Goal: Transaction & Acquisition: Purchase product/service

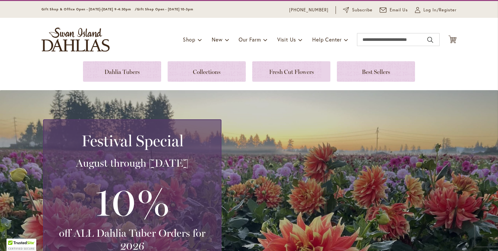
scroll to position [19, 0]
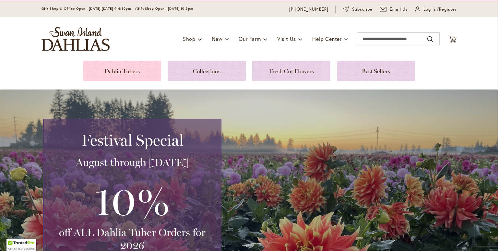
click at [134, 72] on link at bounding box center [122, 71] width 78 height 20
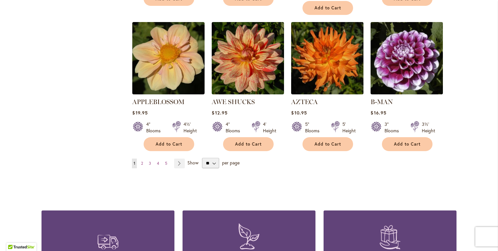
scroll to position [557, 0]
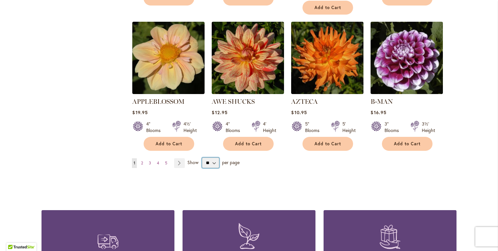
click at [213, 158] on select "** ** ** **" at bounding box center [210, 163] width 17 height 10
select select "**"
click at [202, 158] on select "** ** ** **" at bounding box center [210, 163] width 17 height 10
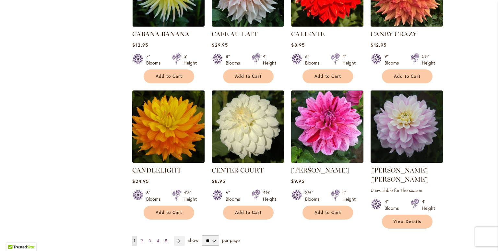
scroll to position [2140, 0]
click at [176, 236] on link "Page Next" at bounding box center [179, 241] width 11 height 10
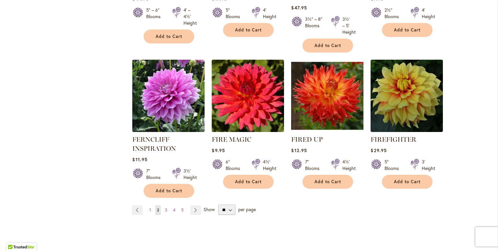
scroll to position [2230, 0]
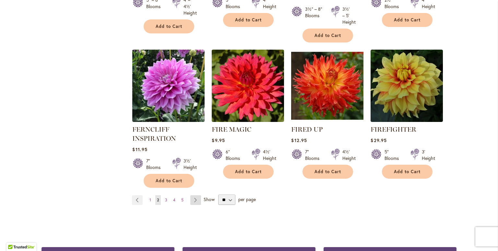
click at [194, 195] on link "Page Next" at bounding box center [195, 200] width 11 height 10
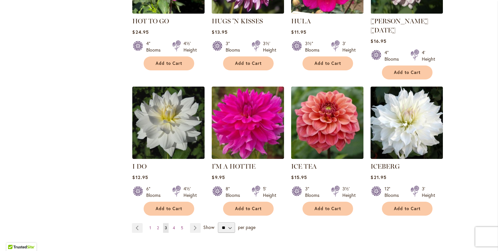
scroll to position [2207, 0]
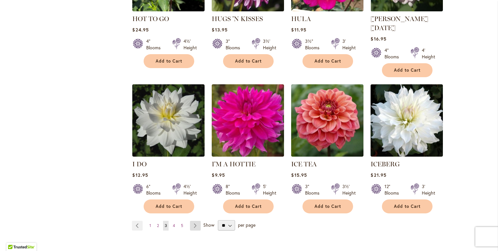
click at [194, 221] on link "Page Next" at bounding box center [195, 226] width 11 height 10
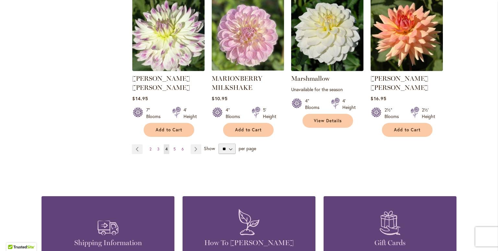
scroll to position [2268, 0]
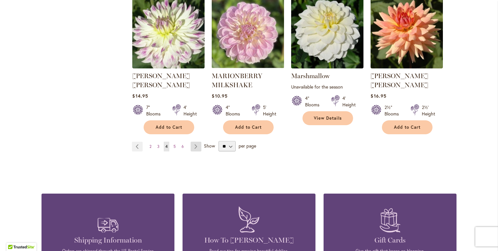
click at [194, 142] on link "Page Next" at bounding box center [196, 147] width 11 height 10
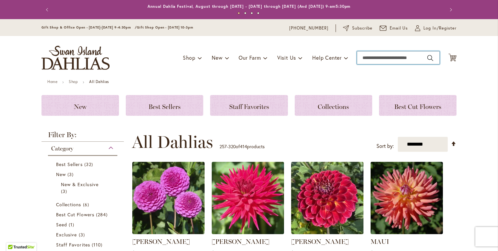
click at [367, 59] on input "Search" at bounding box center [398, 57] width 83 height 13
type input "*****"
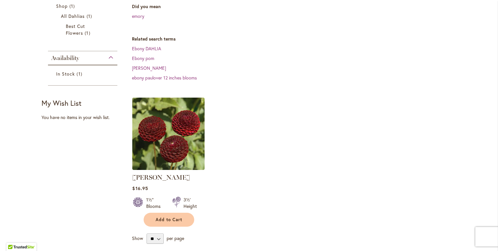
scroll to position [123, 0]
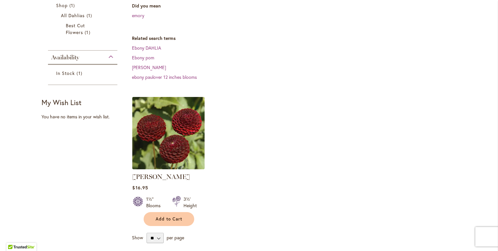
click at [157, 136] on img at bounding box center [169, 133] width 76 height 76
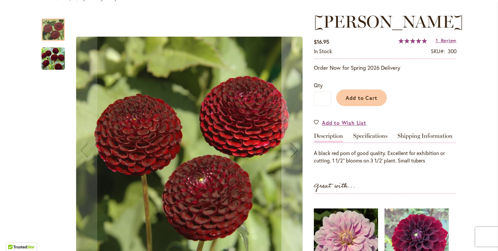
scroll to position [84, 0]
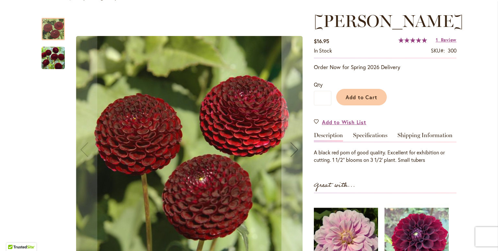
click at [55, 60] on img "CROSSFIELD EBONY" at bounding box center [52, 57] width 23 height 23
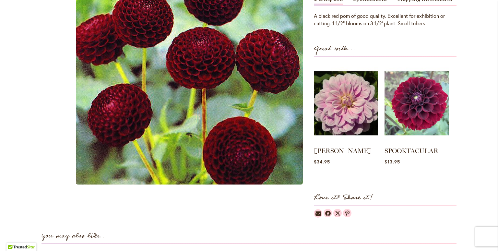
scroll to position [220, 0]
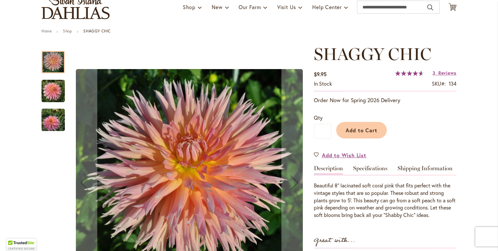
scroll to position [52, 0]
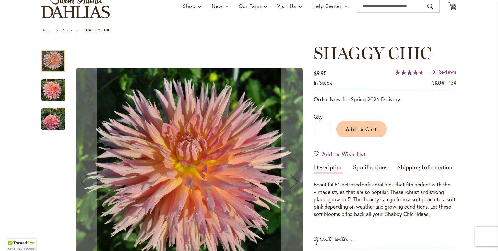
click at [53, 93] on img "SHAGGY CHIC" at bounding box center [52, 89] width 23 height 23
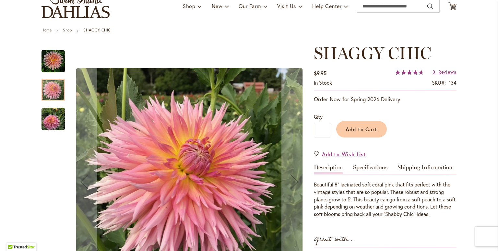
click at [51, 125] on img "SHAGGY CHIC" at bounding box center [52, 118] width 23 height 23
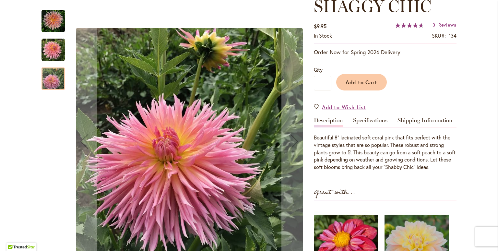
scroll to position [98, 0]
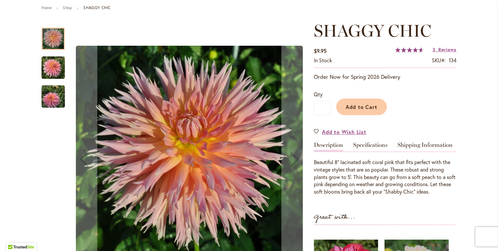
scroll to position [74, 0]
click at [48, 68] on img "SHAGGY CHIC" at bounding box center [52, 67] width 23 height 23
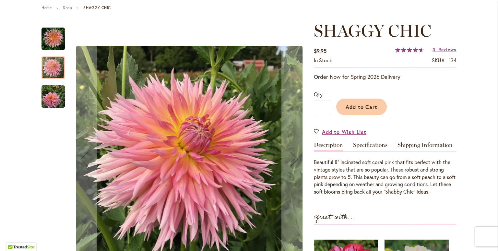
scroll to position [0, 0]
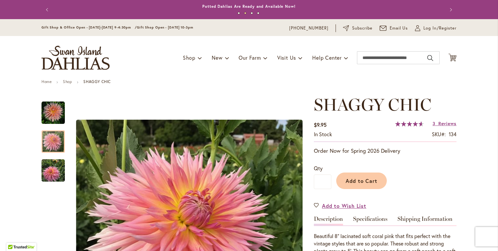
click at [81, 53] on img "store logo" at bounding box center [75, 58] width 68 height 24
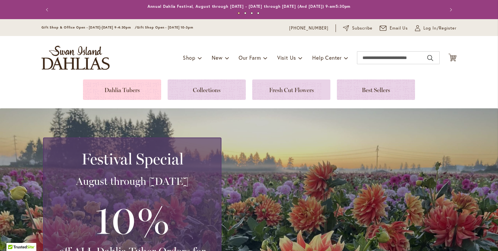
click at [135, 93] on link at bounding box center [122, 89] width 78 height 20
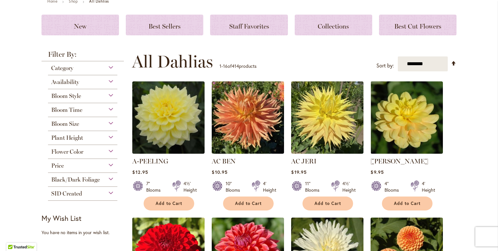
scroll to position [78, 0]
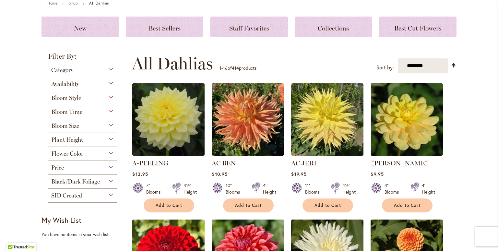
click at [80, 70] on div "Category" at bounding box center [82, 68] width 69 height 10
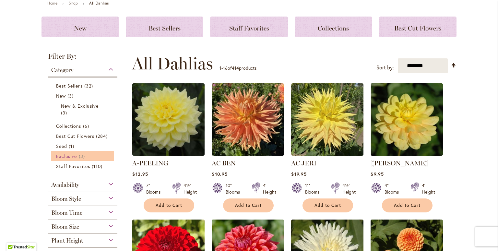
click at [71, 156] on span "Exclusive" at bounding box center [66, 156] width 21 height 6
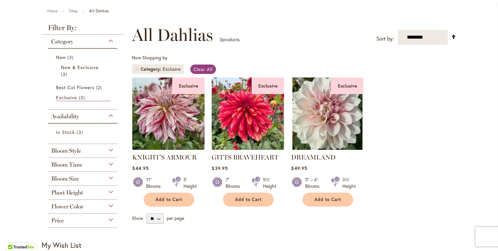
scroll to position [73, 0]
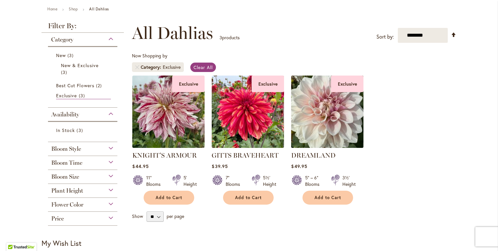
click at [331, 111] on img at bounding box center [327, 112] width 76 height 76
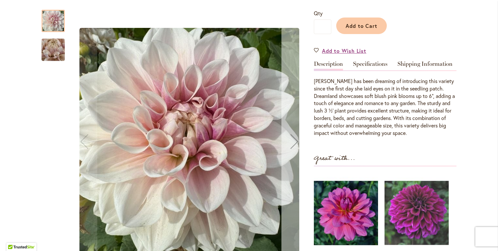
scroll to position [154, 0]
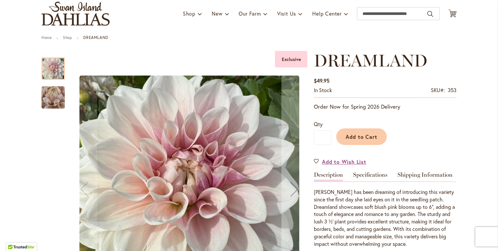
scroll to position [47, 0]
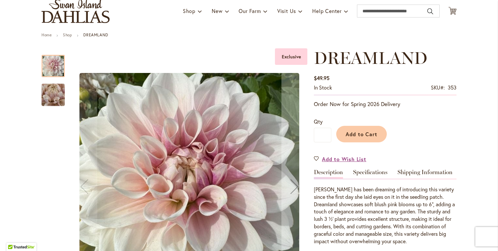
click at [47, 99] on img "DREAMLAND" at bounding box center [53, 94] width 47 height 35
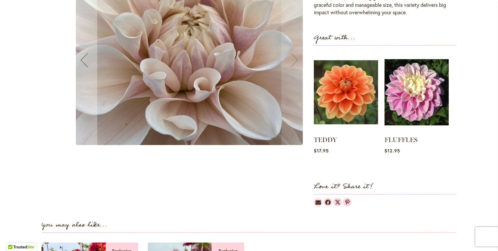
scroll to position [276, 0]
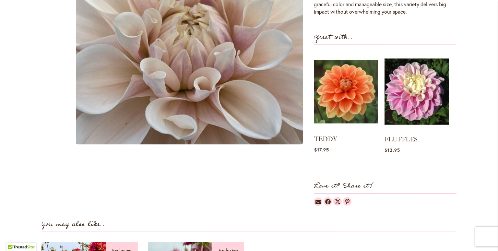
click at [365, 87] on img at bounding box center [346, 91] width 64 height 79
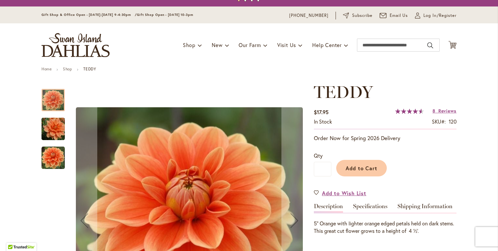
scroll to position [18, 0]
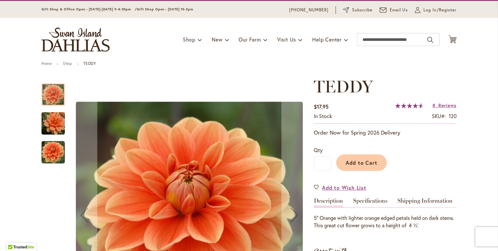
click at [52, 125] on img "Teddy" at bounding box center [53, 123] width 47 height 31
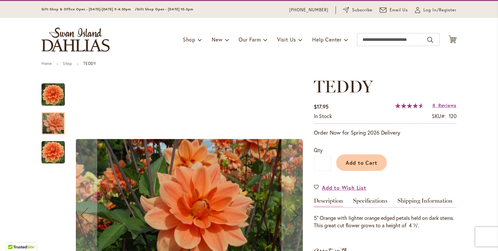
click at [53, 152] on img "Teddy" at bounding box center [52, 152] width 23 height 23
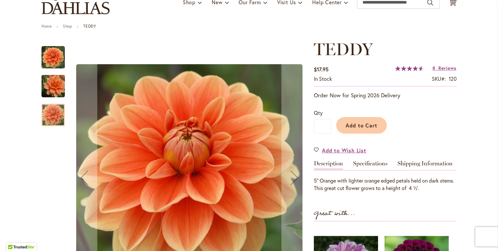
scroll to position [56, 0]
click at [52, 92] on img "Teddy" at bounding box center [53, 85] width 47 height 31
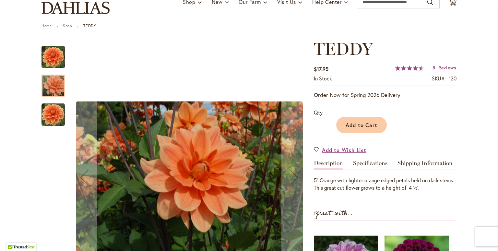
click at [52, 56] on img "Teddy" at bounding box center [52, 56] width 23 height 23
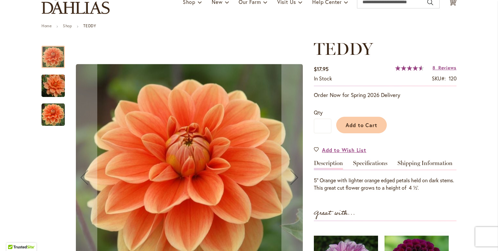
click at [56, 95] on img "Teddy" at bounding box center [53, 85] width 47 height 31
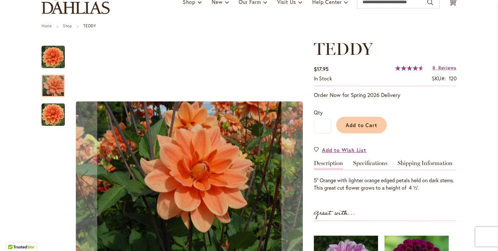
click at [57, 121] on img "Teddy" at bounding box center [52, 114] width 23 height 23
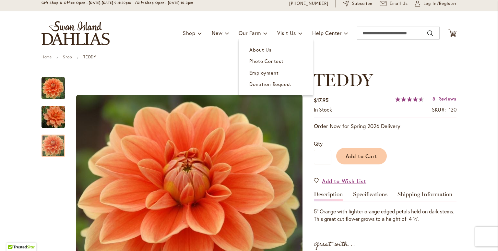
scroll to position [0, 0]
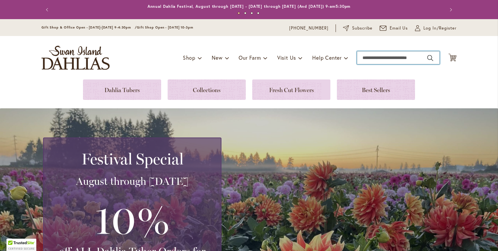
click at [397, 56] on input "Search" at bounding box center [398, 57] width 83 height 13
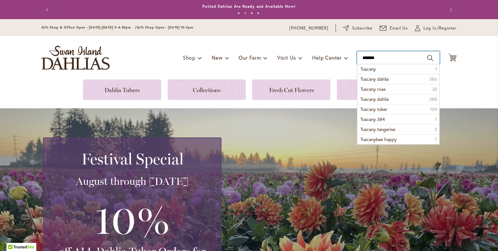
type input "*******"
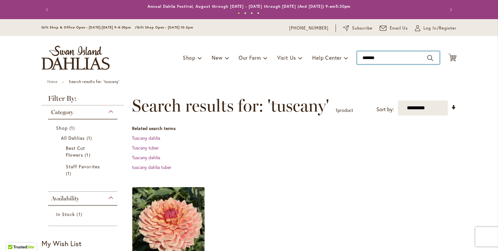
click at [381, 52] on input "*******" at bounding box center [398, 57] width 83 height 13
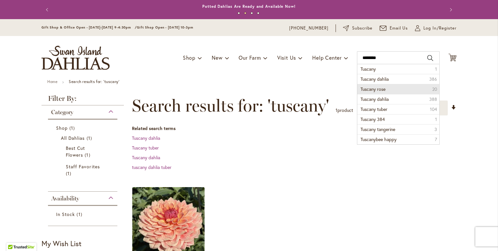
click at [389, 86] on li "Tuscany rose 20" at bounding box center [398, 89] width 82 height 10
type input "**********"
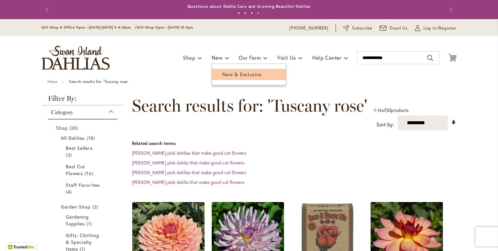
click at [228, 73] on span "New & Exclusive" at bounding box center [241, 74] width 39 height 6
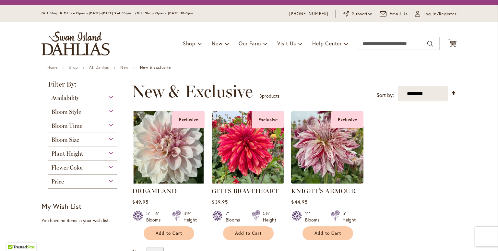
scroll to position [14, 0]
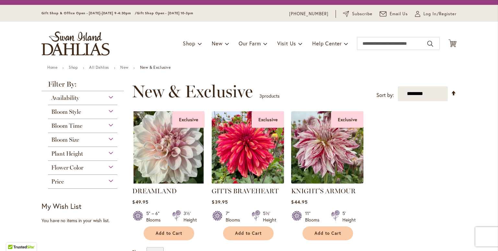
click at [255, 153] on img at bounding box center [248, 147] width 76 height 76
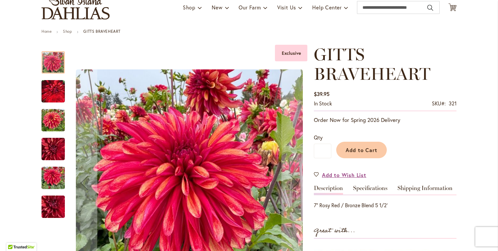
scroll to position [51, 0]
click at [49, 95] on img "GITTS BRAVEHEART" at bounding box center [52, 90] width 23 height 29
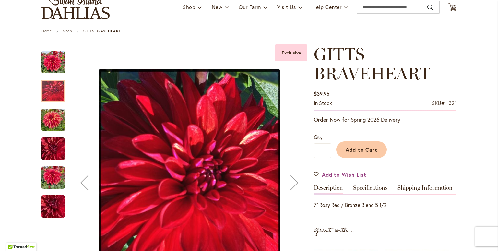
click at [52, 127] on img "GITTS BRAVEHEART" at bounding box center [52, 119] width 23 height 31
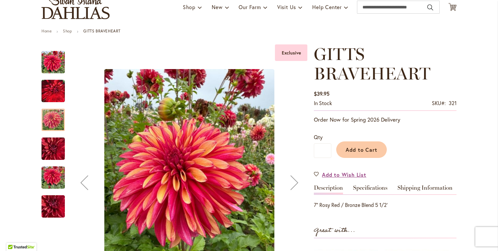
click at [51, 150] on img "GITTS BRAVEHEART" at bounding box center [52, 148] width 23 height 31
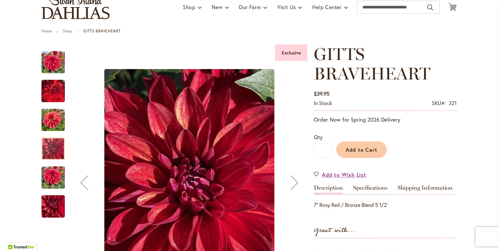
click at [47, 172] on img "GITTS BRAVEHEART" at bounding box center [52, 177] width 23 height 31
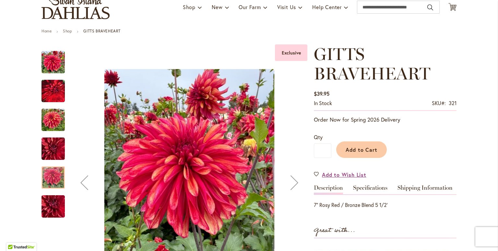
click at [54, 206] on img "GITTS BRAVEHEART" at bounding box center [53, 206] width 47 height 35
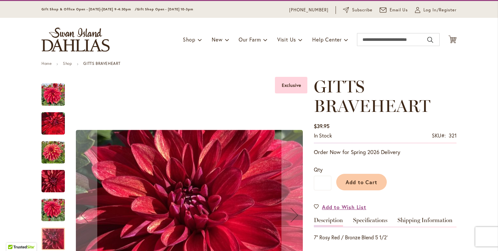
scroll to position [11, 0]
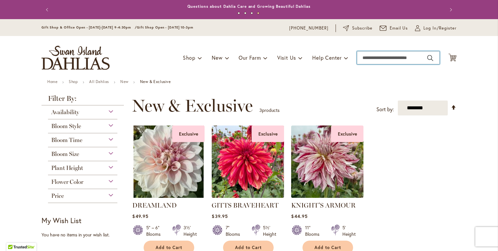
click at [371, 62] on input "Search" at bounding box center [398, 57] width 83 height 13
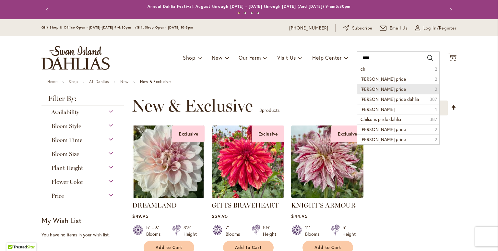
click at [381, 88] on span "chilson's pride" at bounding box center [382, 89] width 45 height 6
type input "**********"
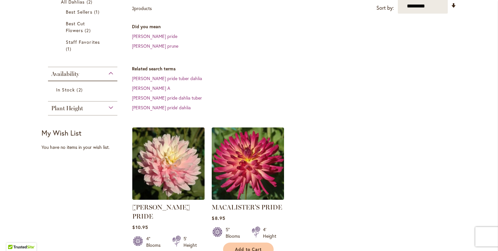
scroll to position [137, 0]
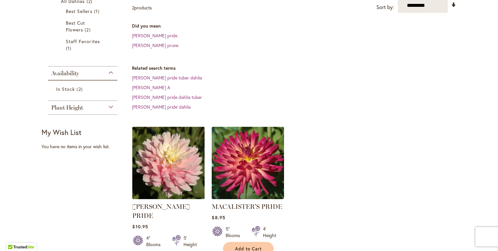
click at [154, 149] on img at bounding box center [169, 163] width 76 height 76
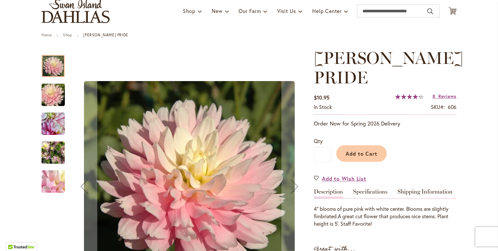
scroll to position [47, 0]
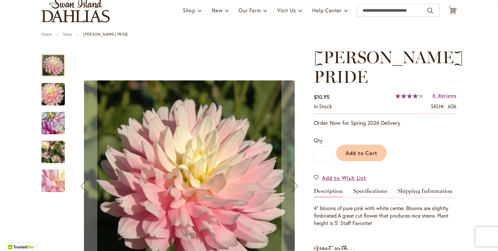
click at [53, 101] on img "CHILSON'S PRIDE" at bounding box center [53, 94] width 47 height 31
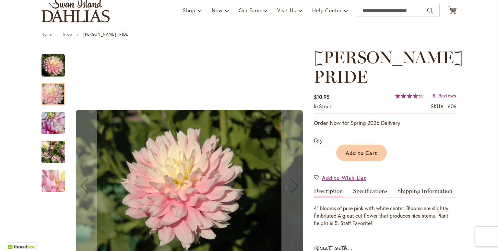
click at [54, 130] on img "CHILSON'S PRIDE" at bounding box center [52, 122] width 23 height 23
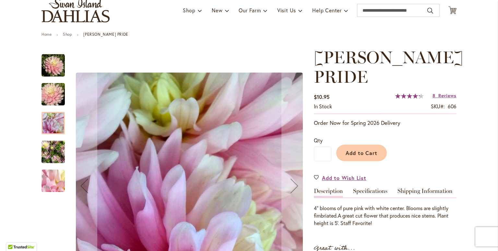
click at [56, 153] on img "CHILSON'S PRIDE" at bounding box center [52, 151] width 23 height 31
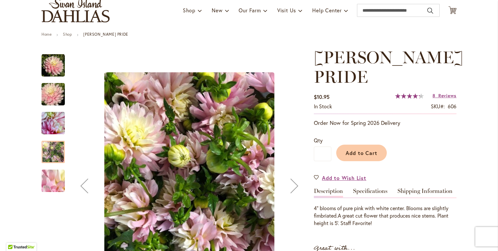
click at [54, 175] on img "CHILSON'S PRIDE" at bounding box center [53, 180] width 47 height 35
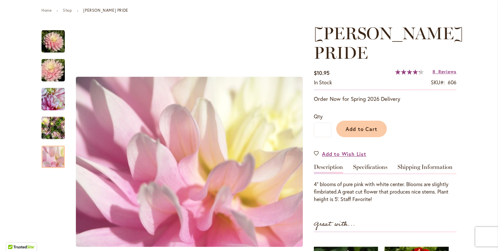
scroll to position [74, 0]
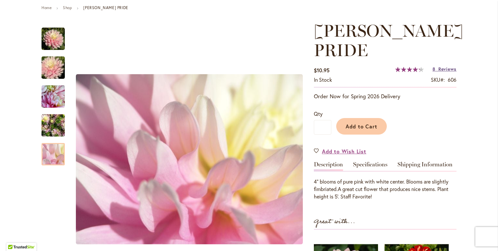
click at [441, 69] on span "Reviews" at bounding box center [447, 69] width 18 height 6
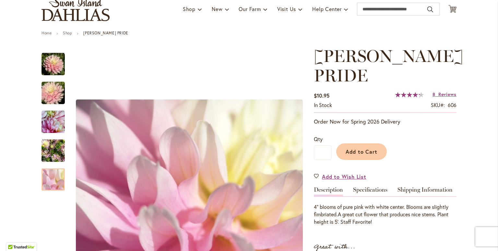
scroll to position [48, 0]
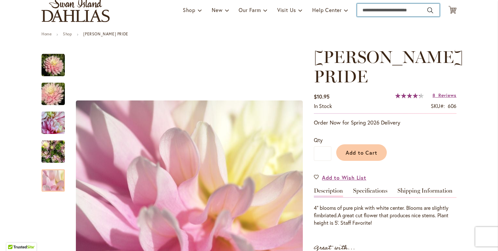
click at [410, 11] on input "Search" at bounding box center [398, 10] width 83 height 13
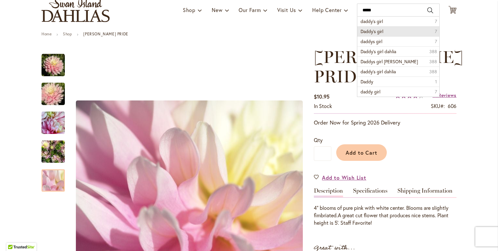
click at [408, 30] on li "Daddy’s girl 7" at bounding box center [398, 31] width 82 height 10
type input "**********"
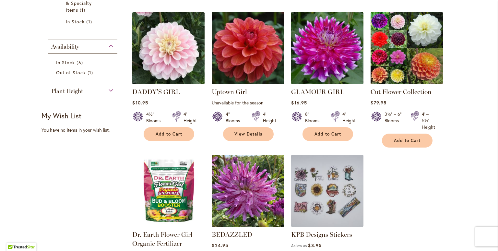
scroll to position [233, 0]
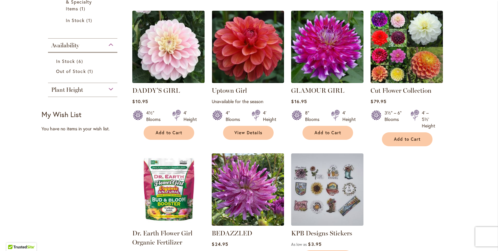
click at [171, 41] on img at bounding box center [169, 47] width 76 height 76
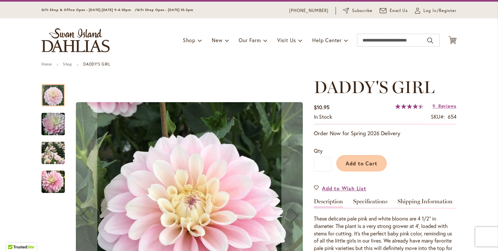
scroll to position [18, 0]
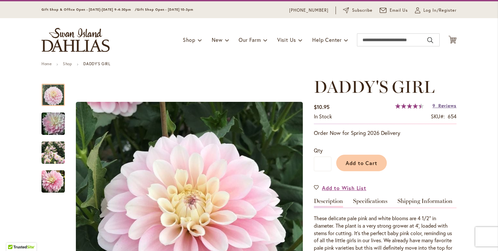
click at [442, 105] on span "Reviews" at bounding box center [447, 105] width 18 height 6
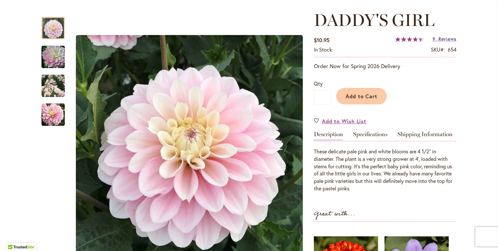
scroll to position [81, 0]
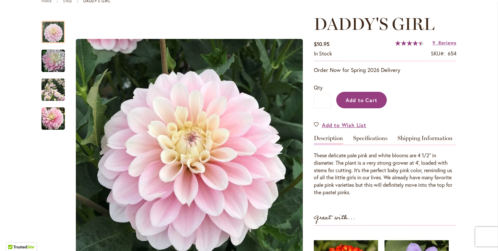
click at [362, 98] on span "Add to Cart" at bounding box center [361, 100] width 32 height 7
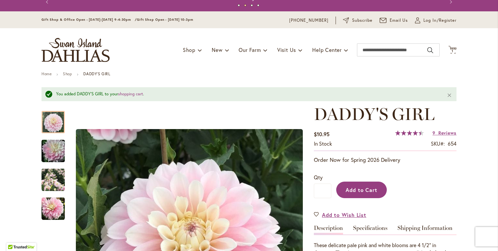
scroll to position [0, 0]
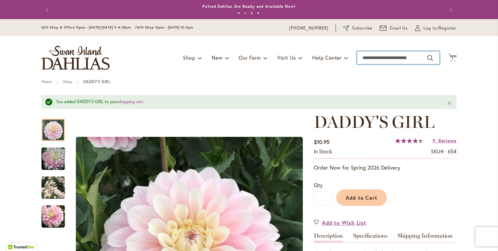
click at [389, 56] on input "Search" at bounding box center [398, 57] width 83 height 13
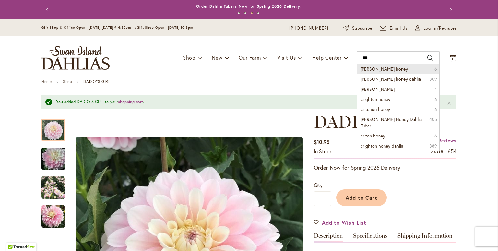
click at [391, 72] on li "crichton honey 6" at bounding box center [398, 69] width 82 height 10
type input "**********"
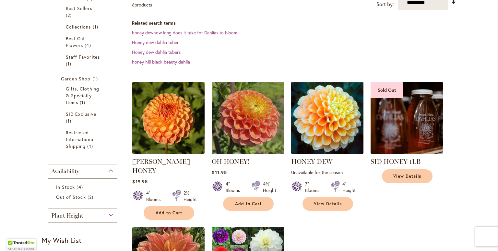
scroll to position [140, 0]
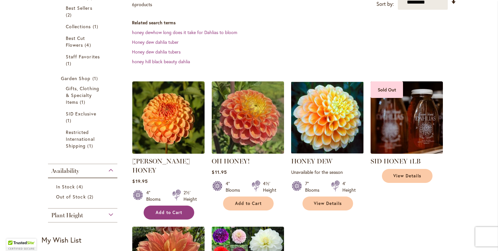
click at [178, 205] on button "Add to Cart" at bounding box center [169, 212] width 51 height 14
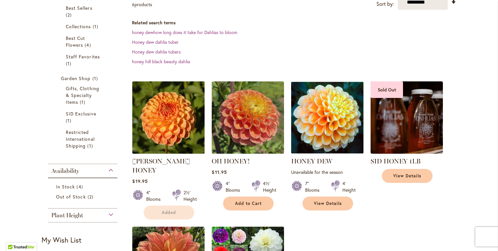
scroll to position [157, 0]
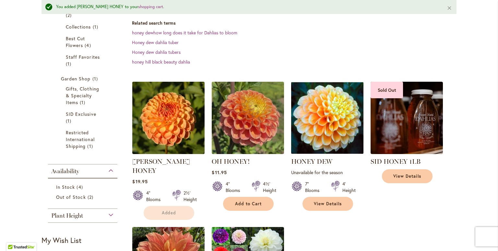
click at [159, 103] on img at bounding box center [169, 118] width 76 height 76
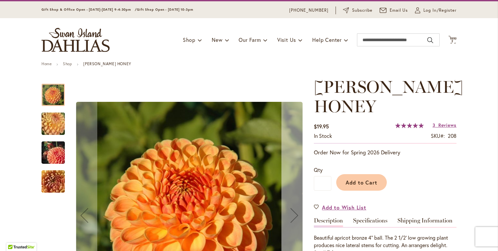
scroll to position [23, 0]
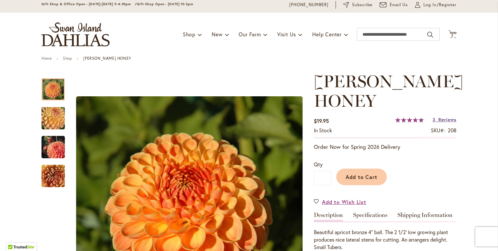
click at [439, 121] on span "Reviews" at bounding box center [447, 119] width 18 height 6
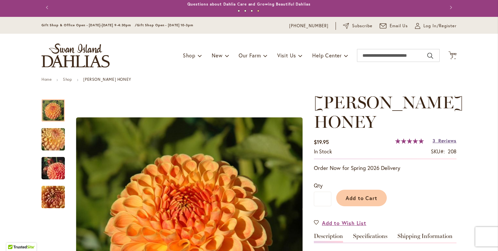
scroll to position [0, 0]
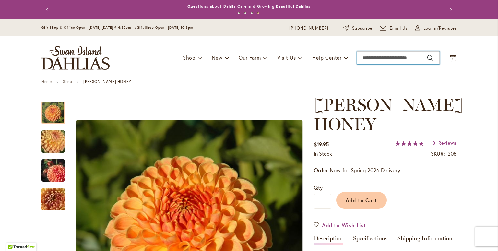
click at [364, 56] on input "Search" at bounding box center [398, 57] width 83 height 13
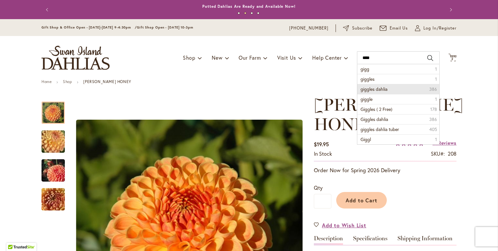
click at [376, 90] on span "giggles dahlia" at bounding box center [373, 89] width 27 height 6
type input "**********"
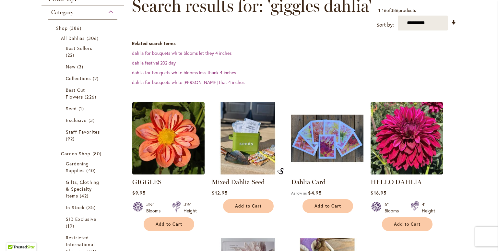
scroll to position [102, 0]
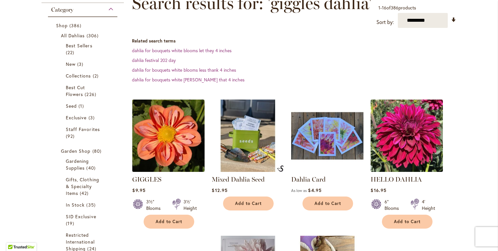
click at [137, 136] on img at bounding box center [169, 136] width 76 height 76
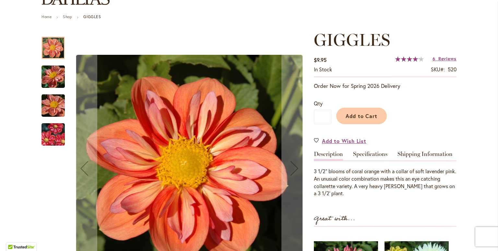
scroll to position [66, 0]
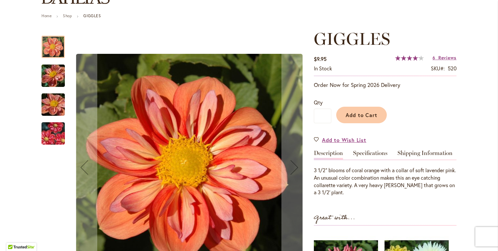
click at [48, 80] on img "GIGGLES" at bounding box center [53, 75] width 47 height 35
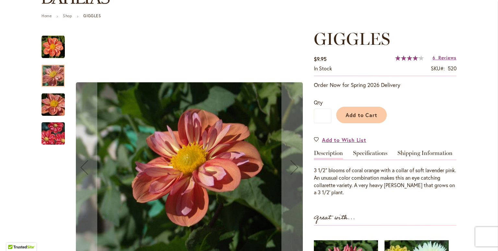
click at [52, 111] on img "GIGGLES" at bounding box center [53, 104] width 47 height 35
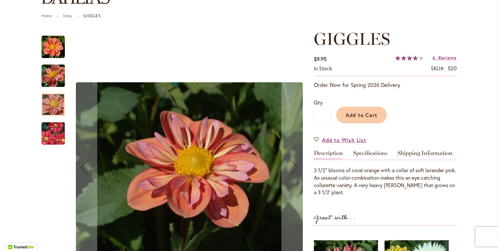
click at [53, 135] on img "GIGGLES" at bounding box center [53, 133] width 47 height 31
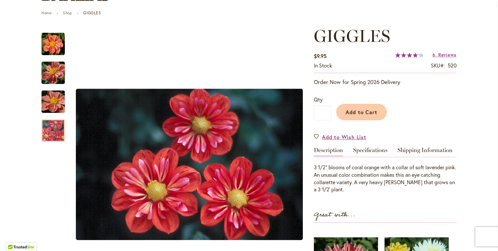
scroll to position [70, 0]
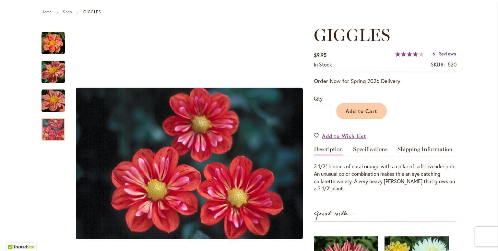
click at [444, 51] on span "Reviews" at bounding box center [447, 54] width 18 height 6
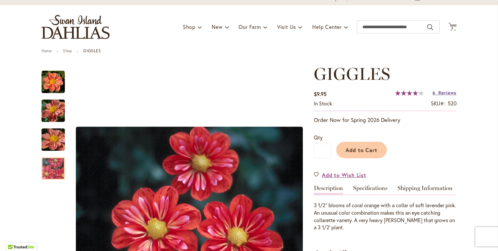
scroll to position [0, 0]
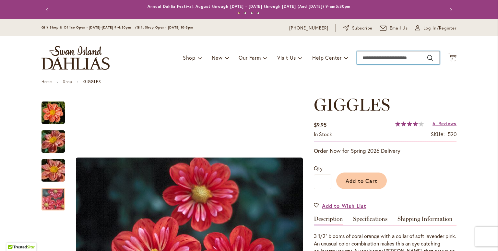
click at [406, 57] on input "Search" at bounding box center [398, 57] width 83 height 13
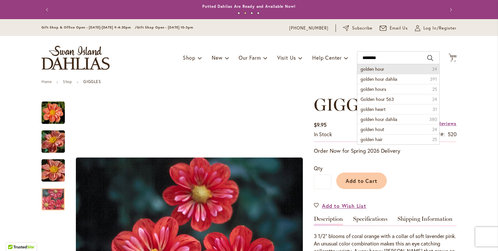
click at [406, 69] on li "golden hour 24" at bounding box center [398, 69] width 82 height 10
type input "**********"
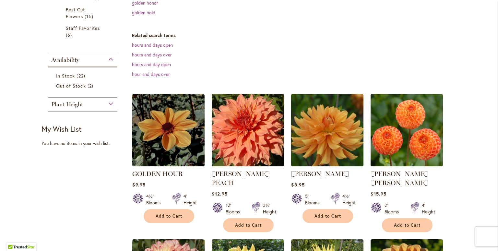
scroll to position [150, 0]
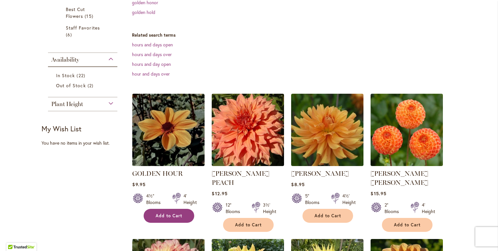
click at [181, 216] on button "Add to Cart" at bounding box center [169, 216] width 51 height 14
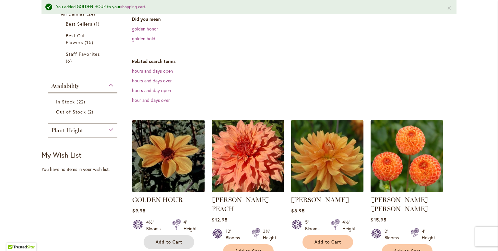
scroll to position [146, 0]
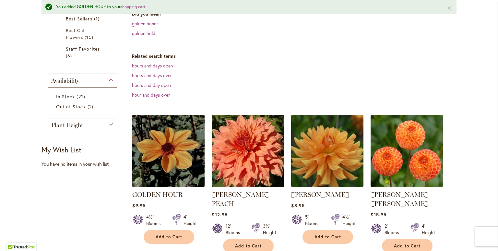
click at [170, 154] on img at bounding box center [169, 151] width 76 height 76
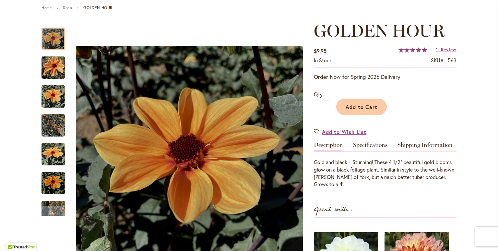
scroll to position [74, 0]
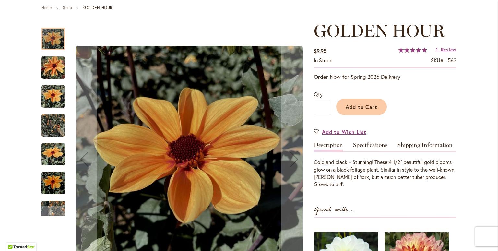
click at [51, 66] on img "Golden Hour" at bounding box center [52, 67] width 23 height 31
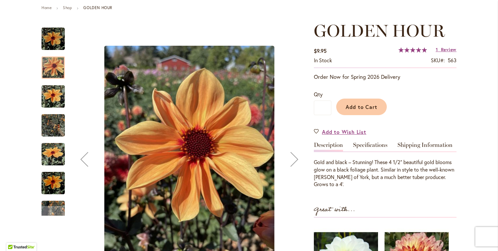
click at [53, 92] on img "Golden Hour" at bounding box center [52, 96] width 23 height 31
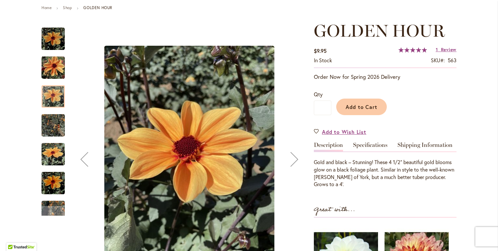
click at [51, 127] on img "Golden Hour" at bounding box center [52, 125] width 23 height 31
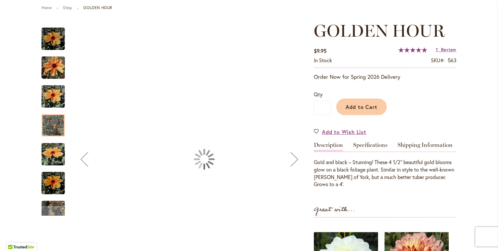
click at [53, 174] on img "Golden Hour" at bounding box center [52, 183] width 23 height 31
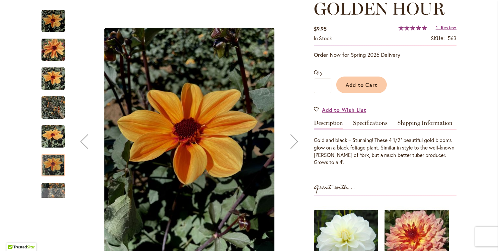
scroll to position [96, 0]
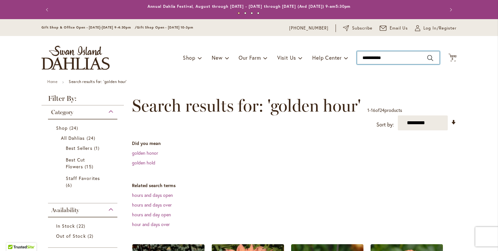
click at [390, 62] on input "**********" at bounding box center [398, 57] width 83 height 13
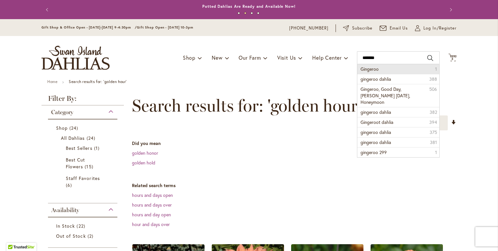
click at [400, 69] on li "Gingeroo 1" at bounding box center [398, 69] width 82 height 10
type input "********"
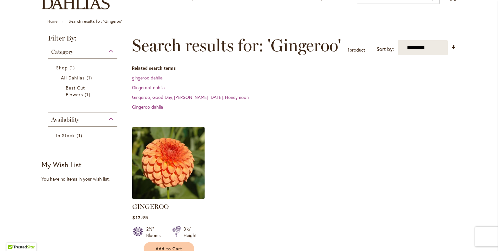
scroll to position [69, 0]
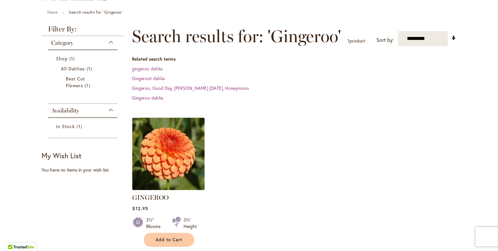
click at [170, 154] on img at bounding box center [169, 154] width 76 height 76
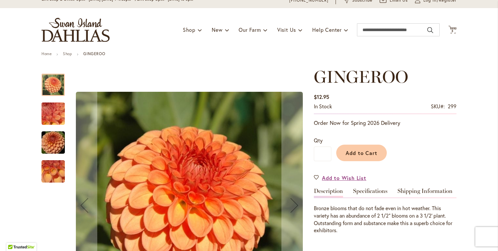
scroll to position [31, 0]
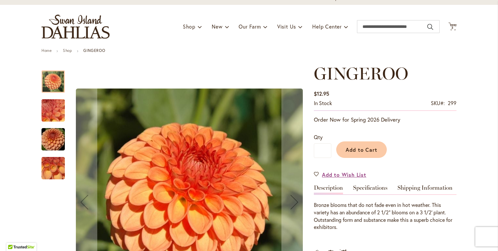
click at [41, 107] on img "GINGEROO" at bounding box center [53, 110] width 47 height 35
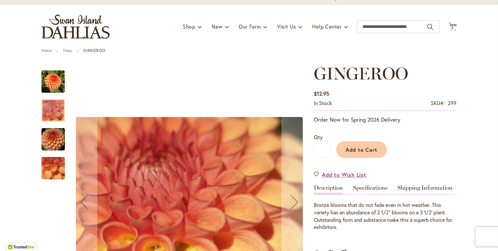
click at [57, 146] on img "GINGEROO" at bounding box center [53, 139] width 47 height 31
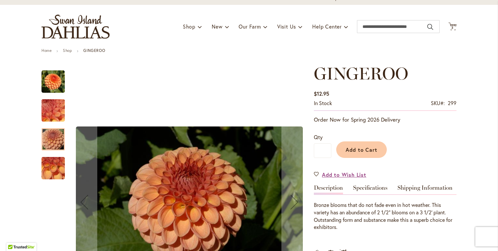
click at [55, 182] on div at bounding box center [52, 161] width 23 height 194
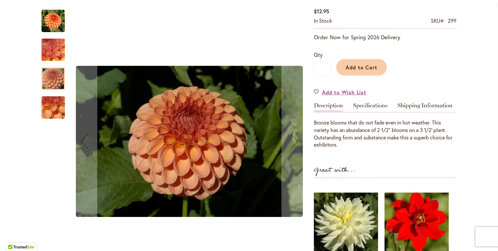
scroll to position [0, 0]
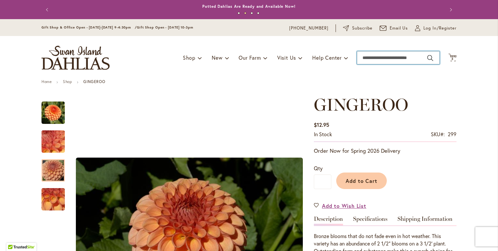
click at [384, 57] on input "Search" at bounding box center [398, 57] width 83 height 13
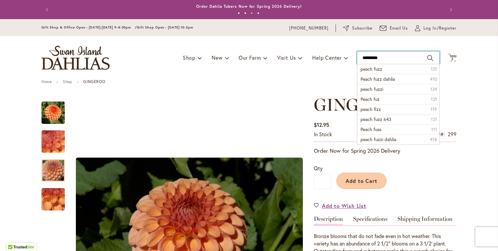
type input "**********"
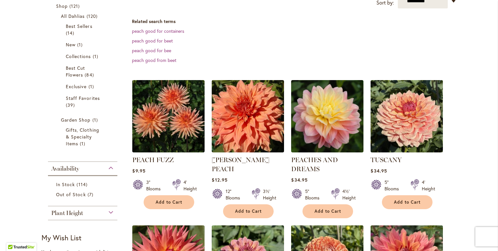
scroll to position [131, 0]
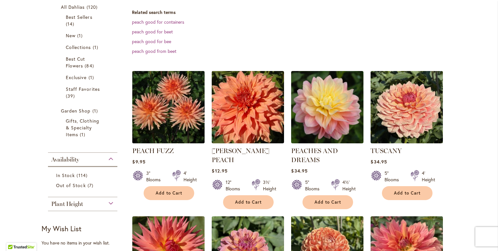
click at [154, 108] on img at bounding box center [169, 107] width 76 height 76
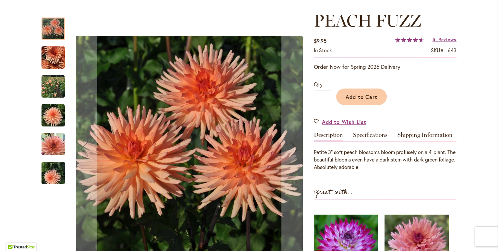
scroll to position [84, 0]
click at [45, 173] on img "PEACH FUZZ" at bounding box center [53, 172] width 47 height 35
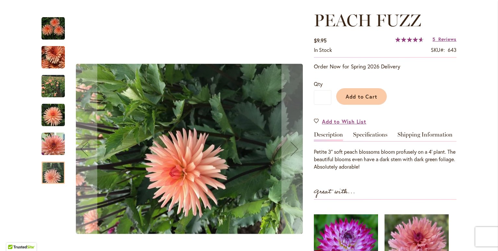
click at [51, 150] on img "PEACH FUZZ" at bounding box center [52, 143] width 23 height 23
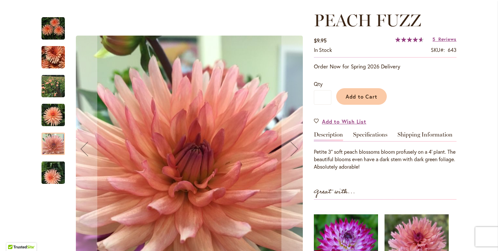
click at [54, 123] on img "PEACH FUZZ" at bounding box center [52, 114] width 23 height 23
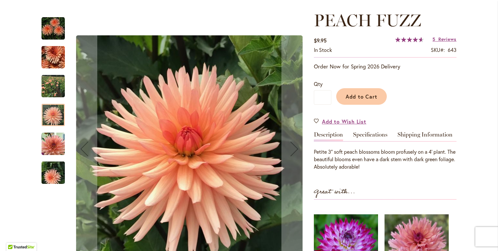
click at [54, 85] on img "PEACH FUZZ" at bounding box center [52, 86] width 23 height 23
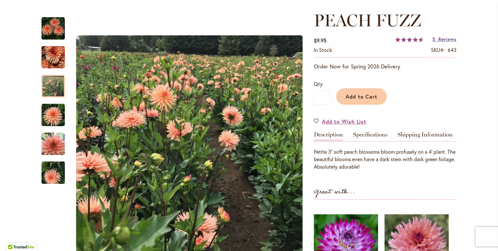
click at [438, 39] on span "Reviews" at bounding box center [447, 39] width 18 height 6
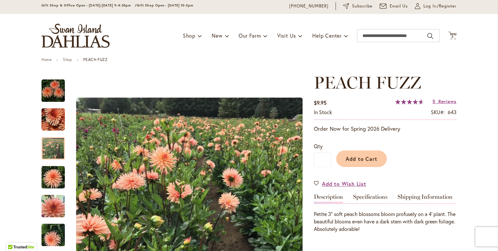
scroll to position [0, 0]
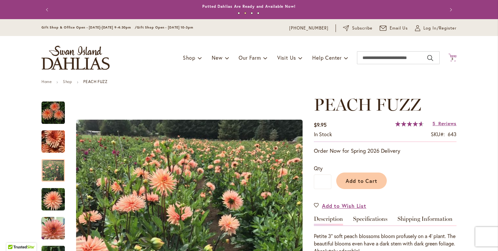
click at [451, 57] on span "3" at bounding box center [452, 59] width 2 height 4
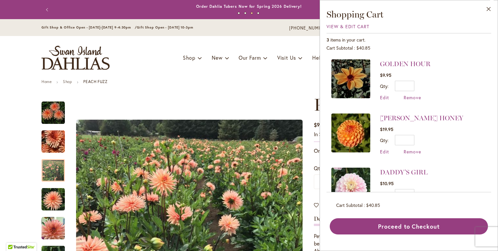
click at [262, 80] on ul "Home Shop PEACH FUZZ" at bounding box center [248, 82] width 415 height 6
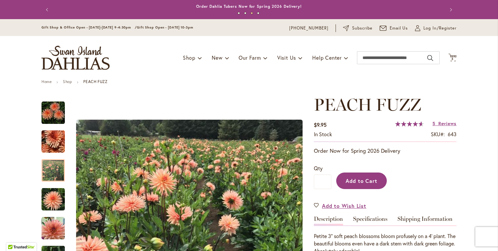
click at [371, 182] on span "Add to Cart" at bounding box center [361, 180] width 32 height 7
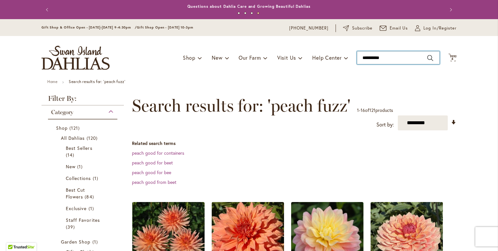
click at [372, 59] on input "**********" at bounding box center [398, 57] width 83 height 13
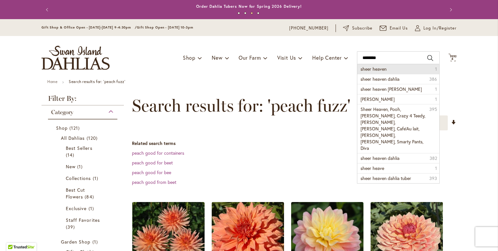
click at [374, 68] on span "sheer heaven" at bounding box center [373, 69] width 26 height 6
type input "**********"
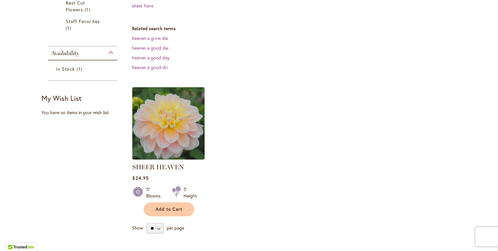
scroll to position [158, 0]
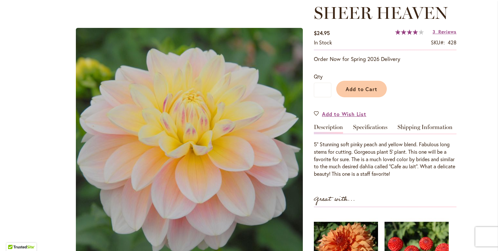
scroll to position [90, 0]
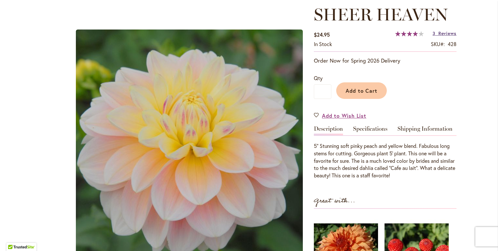
click at [434, 34] on link "3 Reviews" at bounding box center [444, 33] width 24 height 6
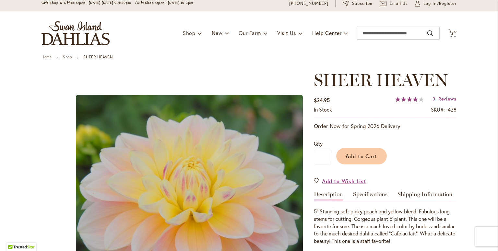
scroll to position [21, 0]
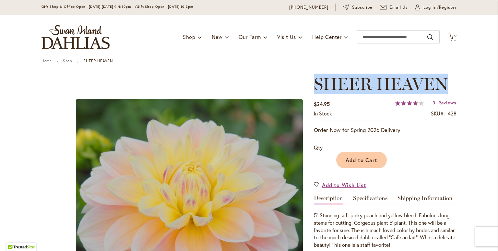
drag, startPoint x: 311, startPoint y: 78, endPoint x: 446, endPoint y: 66, distance: 135.7
copy span "SHEER HEAVEN"
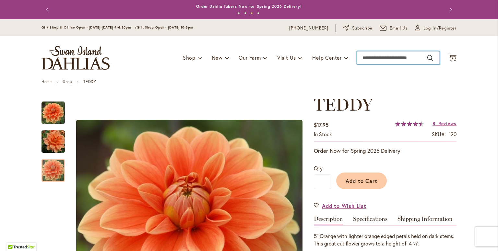
click at [399, 58] on input "Search" at bounding box center [398, 57] width 83 height 13
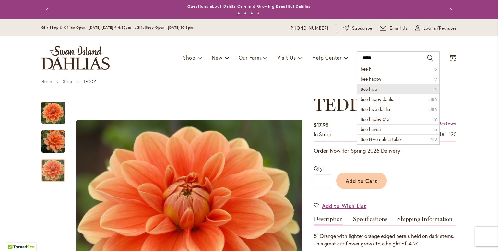
click at [399, 86] on li "Bee hive 4" at bounding box center [398, 89] width 82 height 10
type input "********"
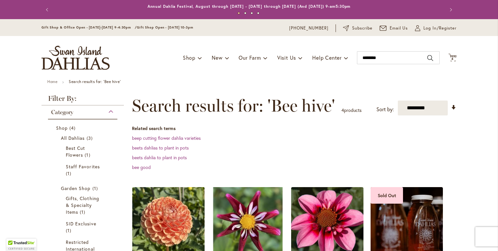
click at [170, 213] on img at bounding box center [169, 223] width 76 height 76
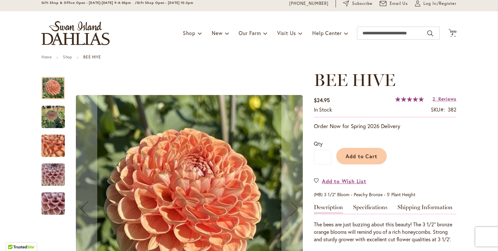
scroll to position [27, 0]
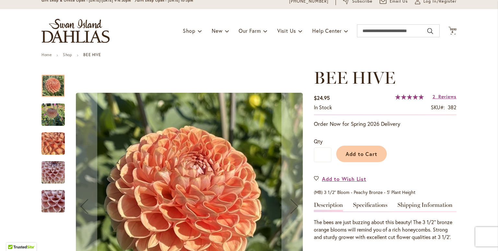
click at [46, 113] on img "BEE HIVE" at bounding box center [52, 114] width 23 height 23
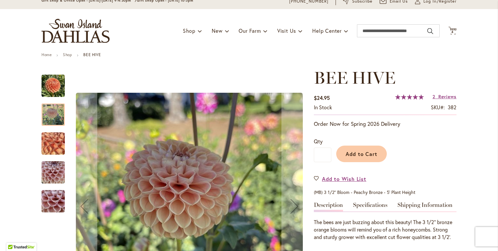
click at [55, 139] on img "BEE HIVE" at bounding box center [53, 143] width 47 height 35
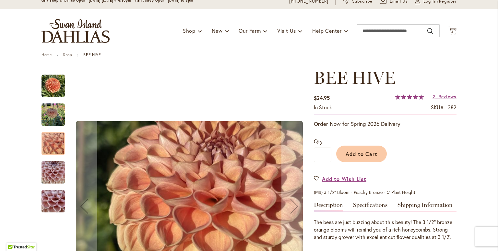
click at [43, 169] on img "BEE HIVE" at bounding box center [52, 172] width 23 height 31
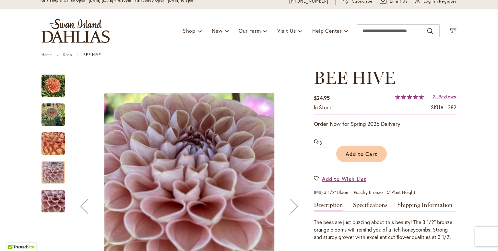
click at [60, 210] on img "BEE HIVE" at bounding box center [53, 201] width 47 height 35
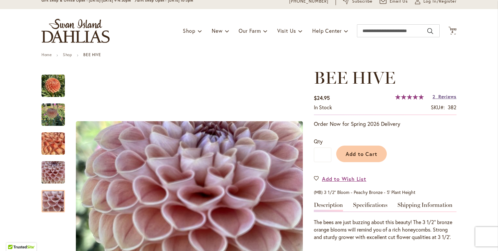
click at [444, 97] on span "Reviews" at bounding box center [447, 96] width 18 height 6
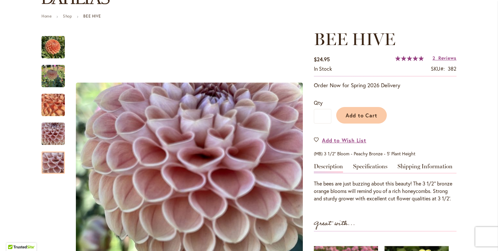
scroll to position [65, 0]
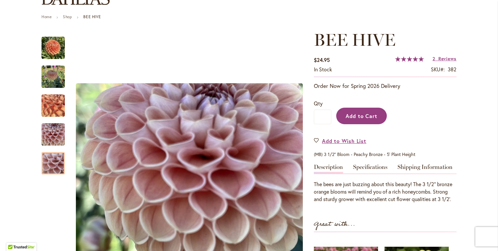
click at [348, 111] on button "Add to Cart" at bounding box center [361, 116] width 51 height 17
